Goal: Information Seeking & Learning: Learn about a topic

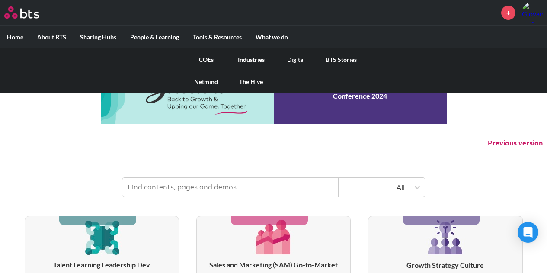
click at [206, 59] on link "COEs" at bounding box center [206, 59] width 45 height 23
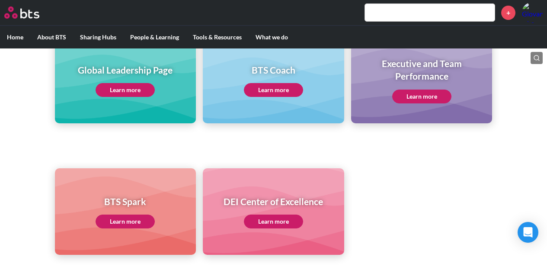
scroll to position [123, 0]
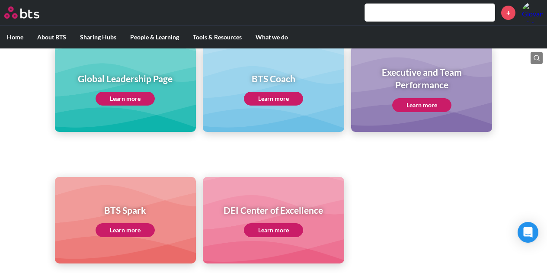
click at [135, 101] on link "Learn more" at bounding box center [125, 99] width 59 height 14
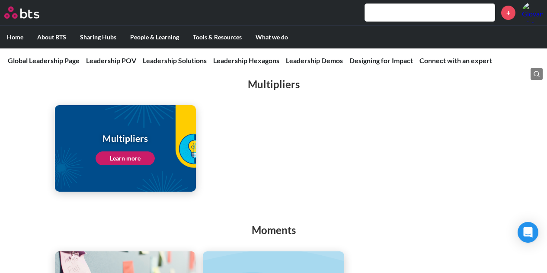
scroll to position [1177, 0]
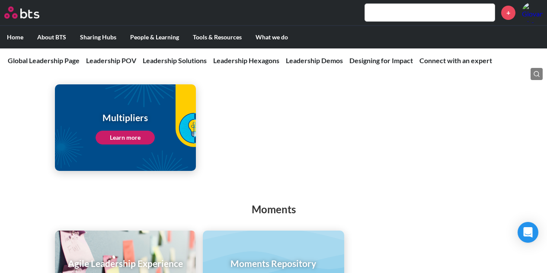
click at [119, 131] on link "Learn more" at bounding box center [125, 138] width 59 height 14
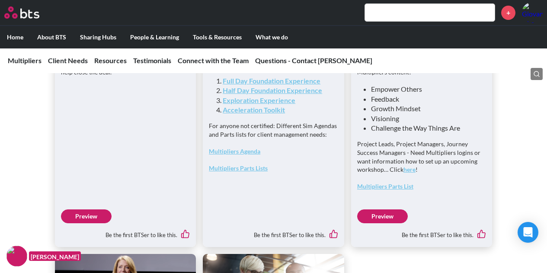
scroll to position [2358, 0]
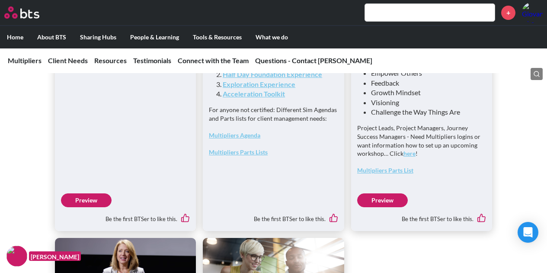
click at [270, 88] on link "Exploration Experience" at bounding box center [259, 84] width 73 height 8
click at [268, 69] on link "Full Day Foundation Experience" at bounding box center [272, 65] width 98 height 8
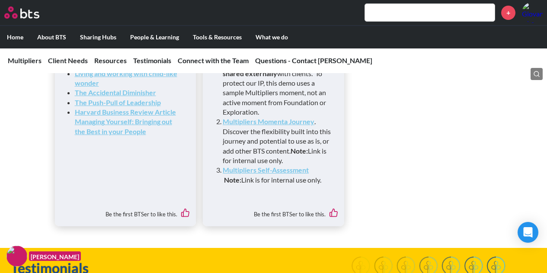
scroll to position [2661, 0]
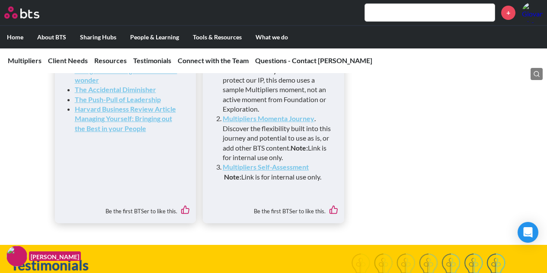
click at [277, 55] on strong "Multipliers Simulation Demo" at bounding box center [266, 51] width 87 height 8
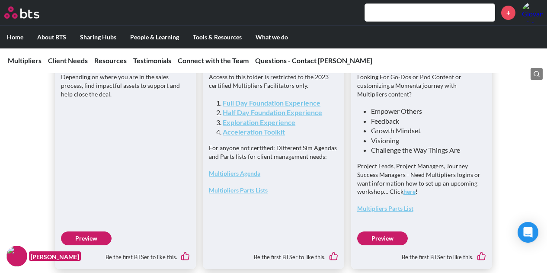
scroll to position [2333, 0]
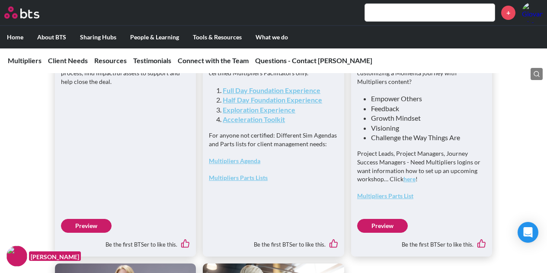
click at [255, 123] on link "Acceleration Toolkit" at bounding box center [254, 119] width 62 height 8
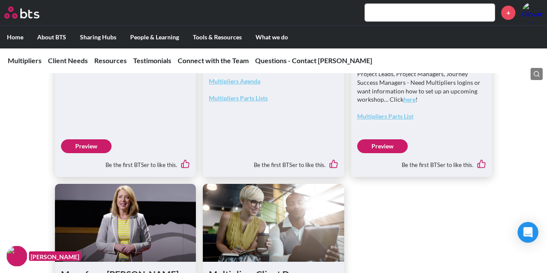
scroll to position [2425, 0]
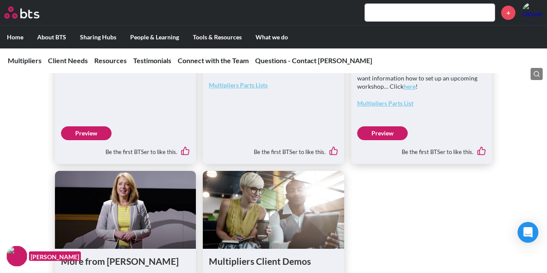
click at [84, 140] on link "Preview" at bounding box center [86, 133] width 51 height 14
